Goal: Task Accomplishment & Management: Use online tool/utility

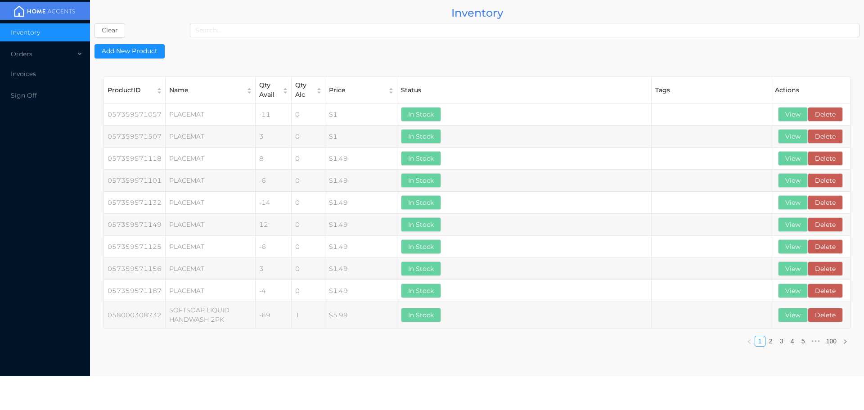
click at [94, 23] on button "Clear" at bounding box center [109, 30] width 31 height 14
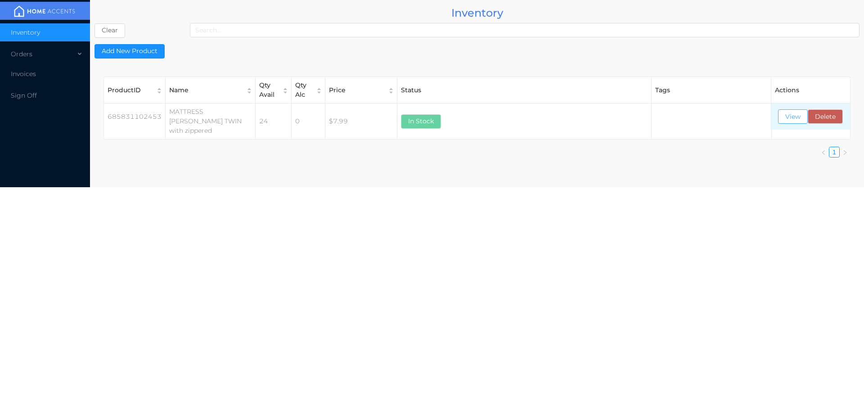
click at [788, 120] on button "View" at bounding box center [793, 116] width 30 height 14
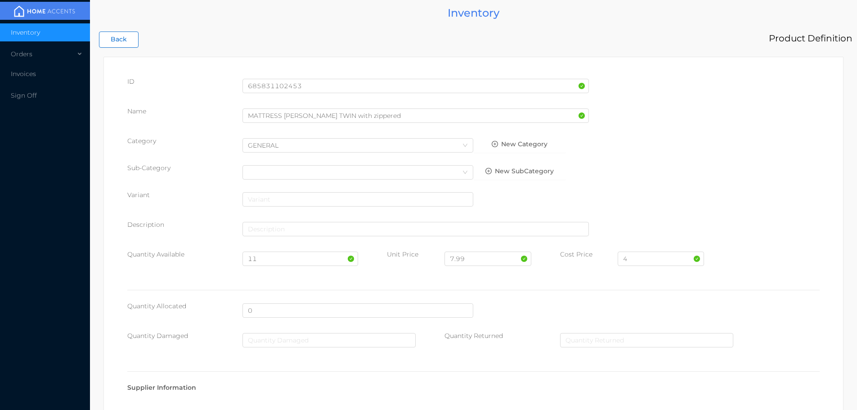
click at [121, 40] on button "Back" at bounding box center [119, 39] width 40 height 16
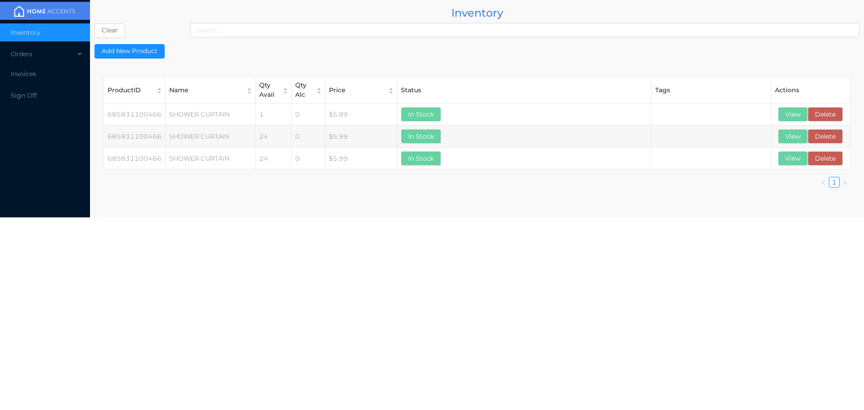
click at [119, 29] on button "Clear" at bounding box center [109, 30] width 31 height 14
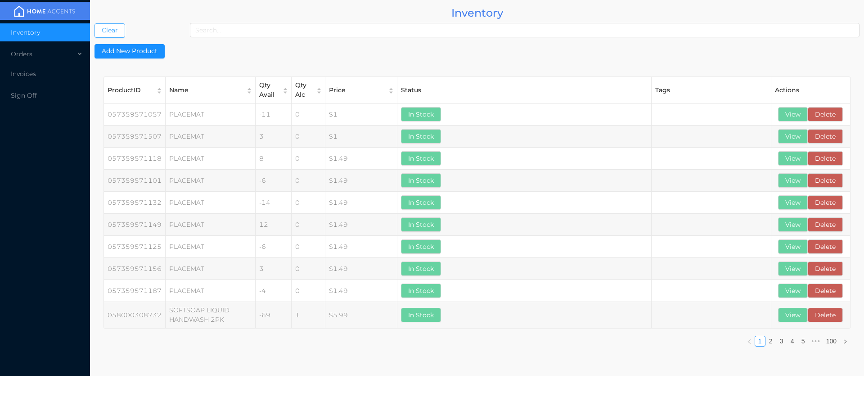
click at [94, 23] on button "Clear" at bounding box center [109, 30] width 31 height 14
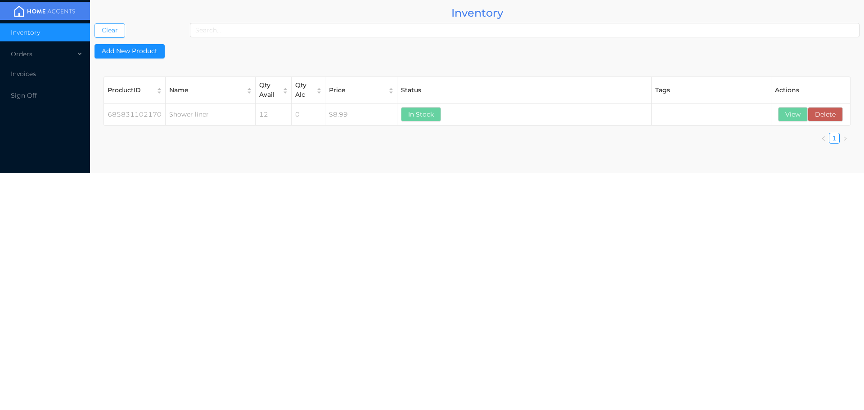
click at [113, 36] on button "Clear" at bounding box center [109, 30] width 31 height 14
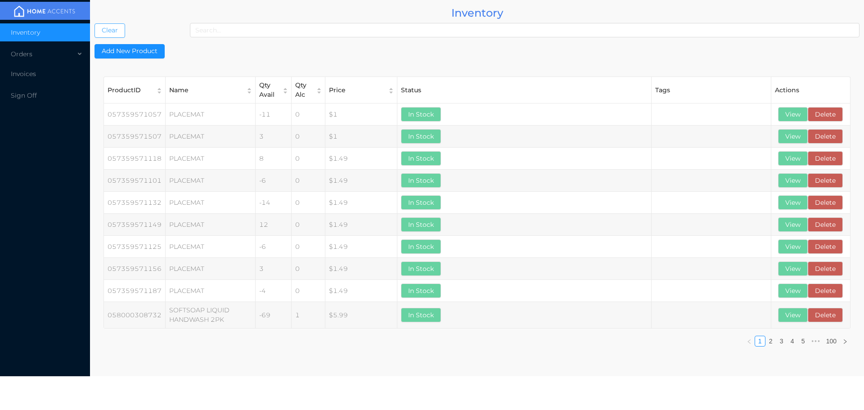
click at [94, 23] on button "Clear" at bounding box center [109, 30] width 31 height 14
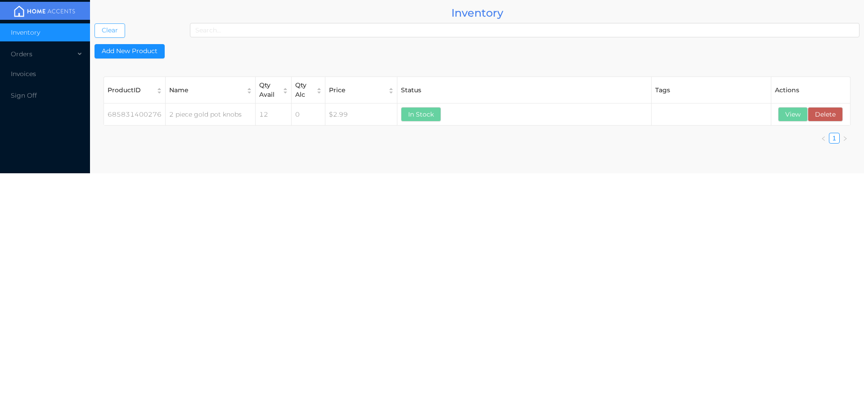
click at [119, 25] on button "Clear" at bounding box center [109, 30] width 31 height 14
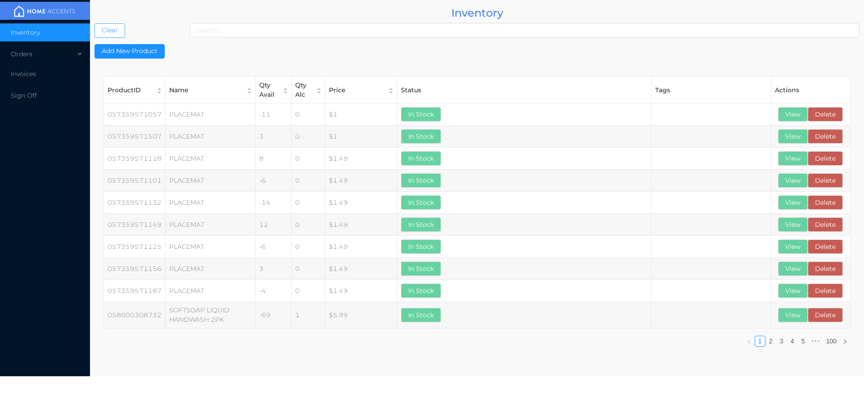
click at [94, 23] on button "Clear" at bounding box center [109, 30] width 31 height 14
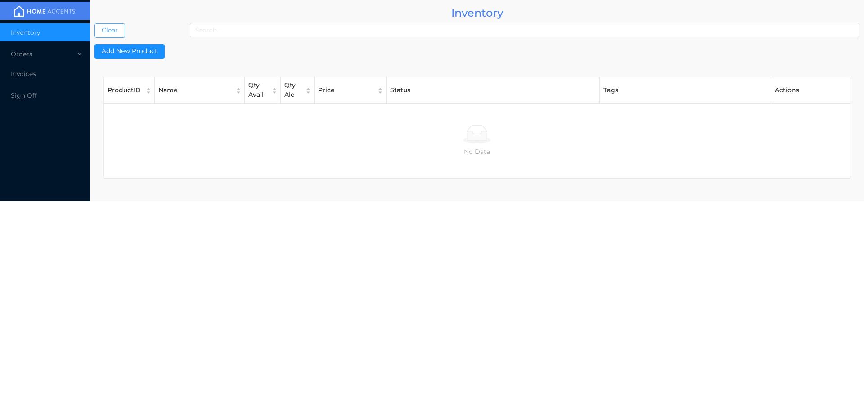
click at [94, 23] on button "Clear" at bounding box center [109, 30] width 31 height 14
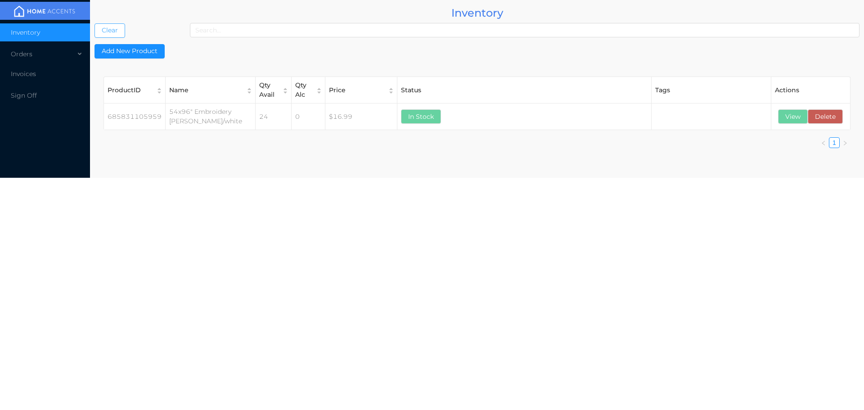
click at [117, 27] on button "Clear" at bounding box center [109, 30] width 31 height 14
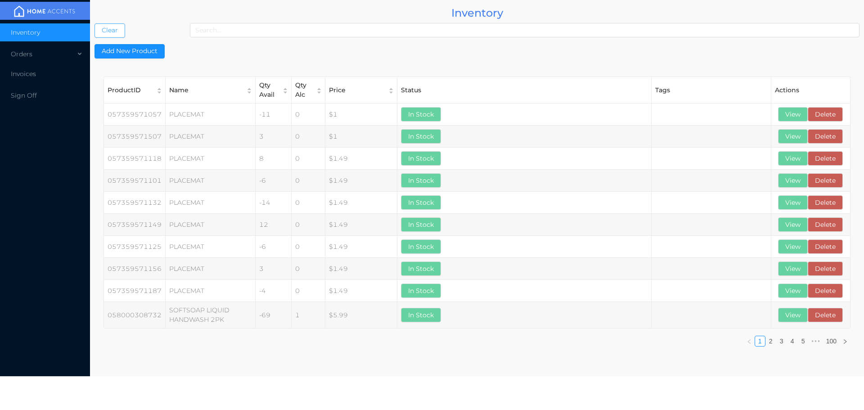
click at [94, 23] on button "Clear" at bounding box center [109, 30] width 31 height 14
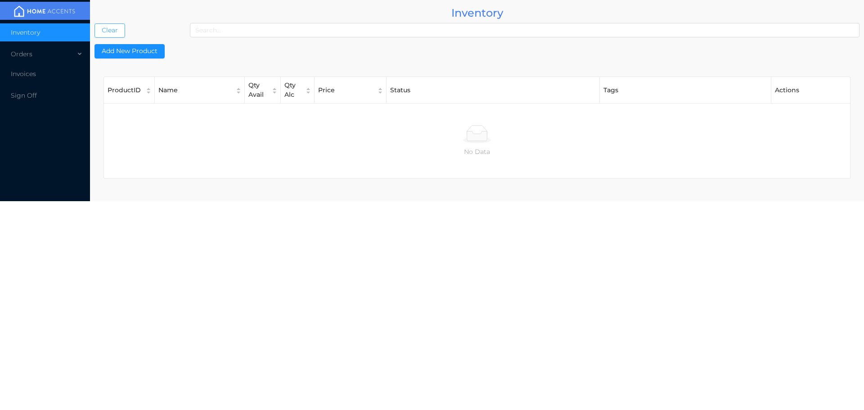
click at [122, 31] on button "Clear" at bounding box center [109, 30] width 31 height 14
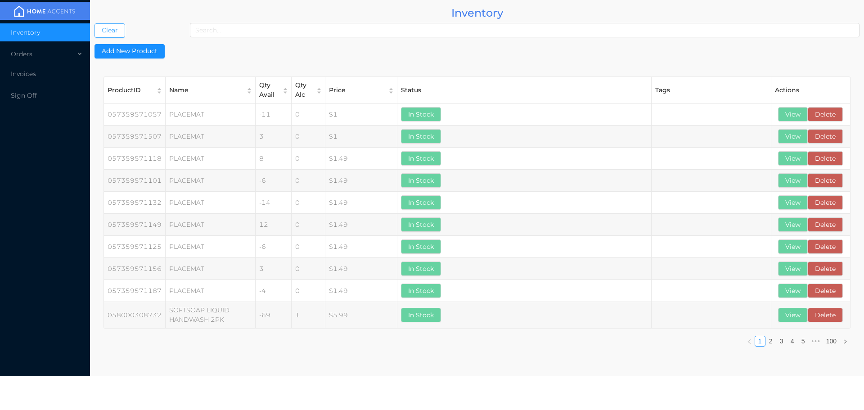
click at [94, 23] on button "Clear" at bounding box center [109, 30] width 31 height 14
